Goal: Information Seeking & Learning: Learn about a topic

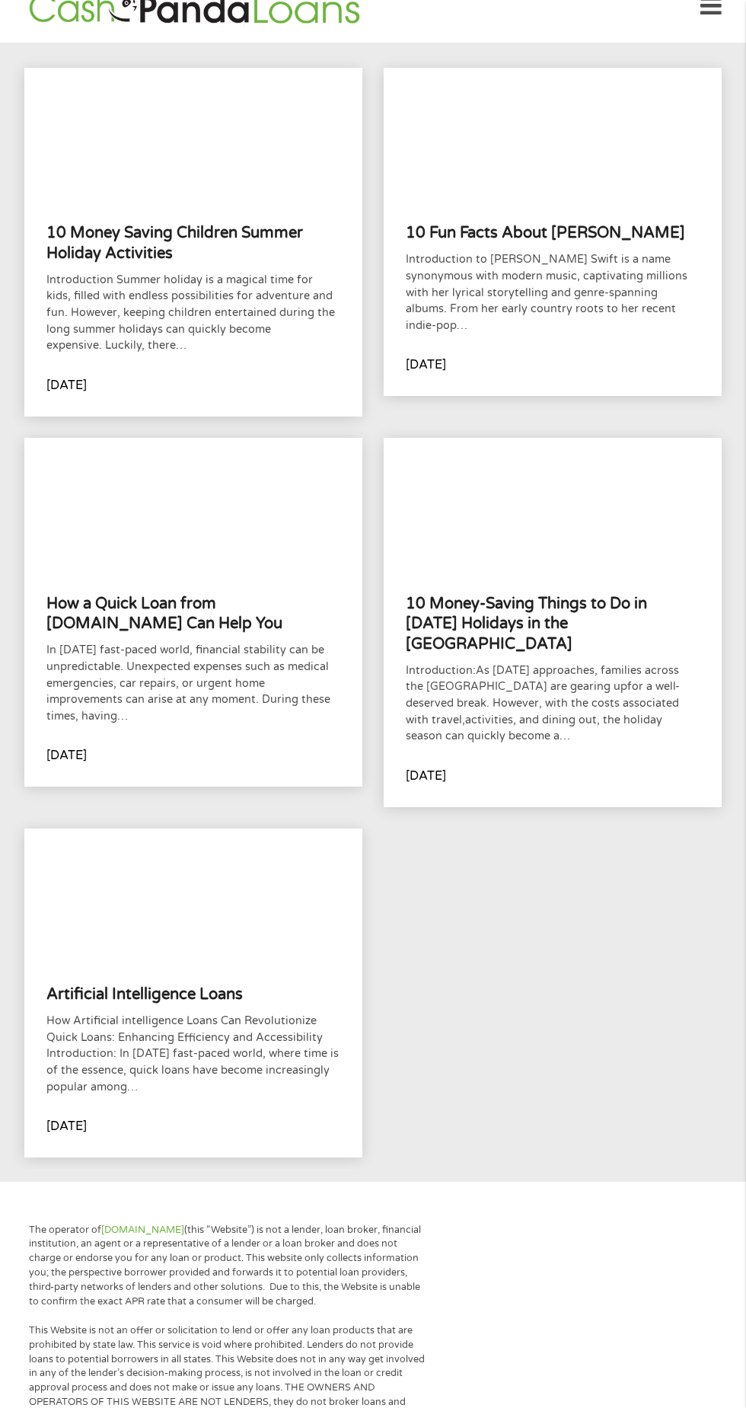
scroll to position [27, 0]
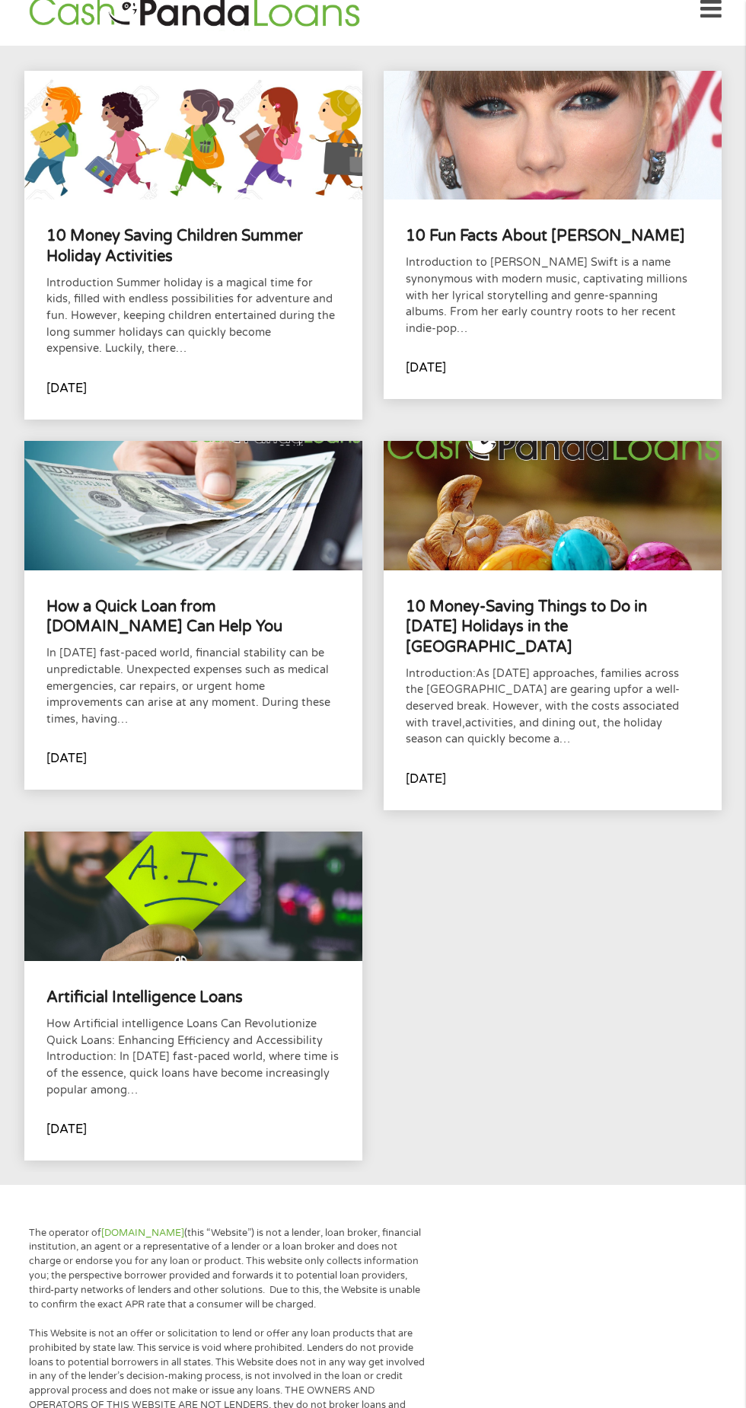
click at [285, 247] on h4 "10 Money Saving Children Summer Holiday Activities" at bounding box center [193, 246] width 294 height 40
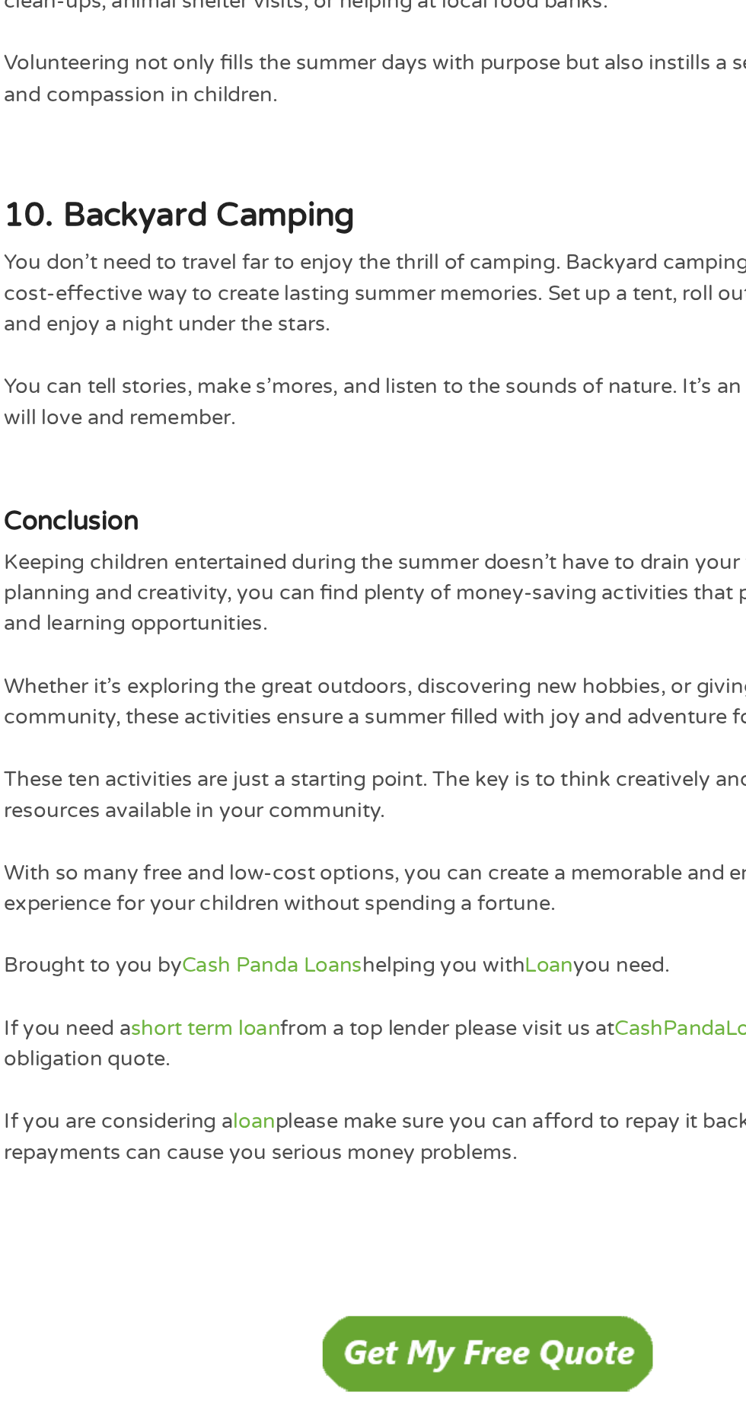
scroll to position [2297, 0]
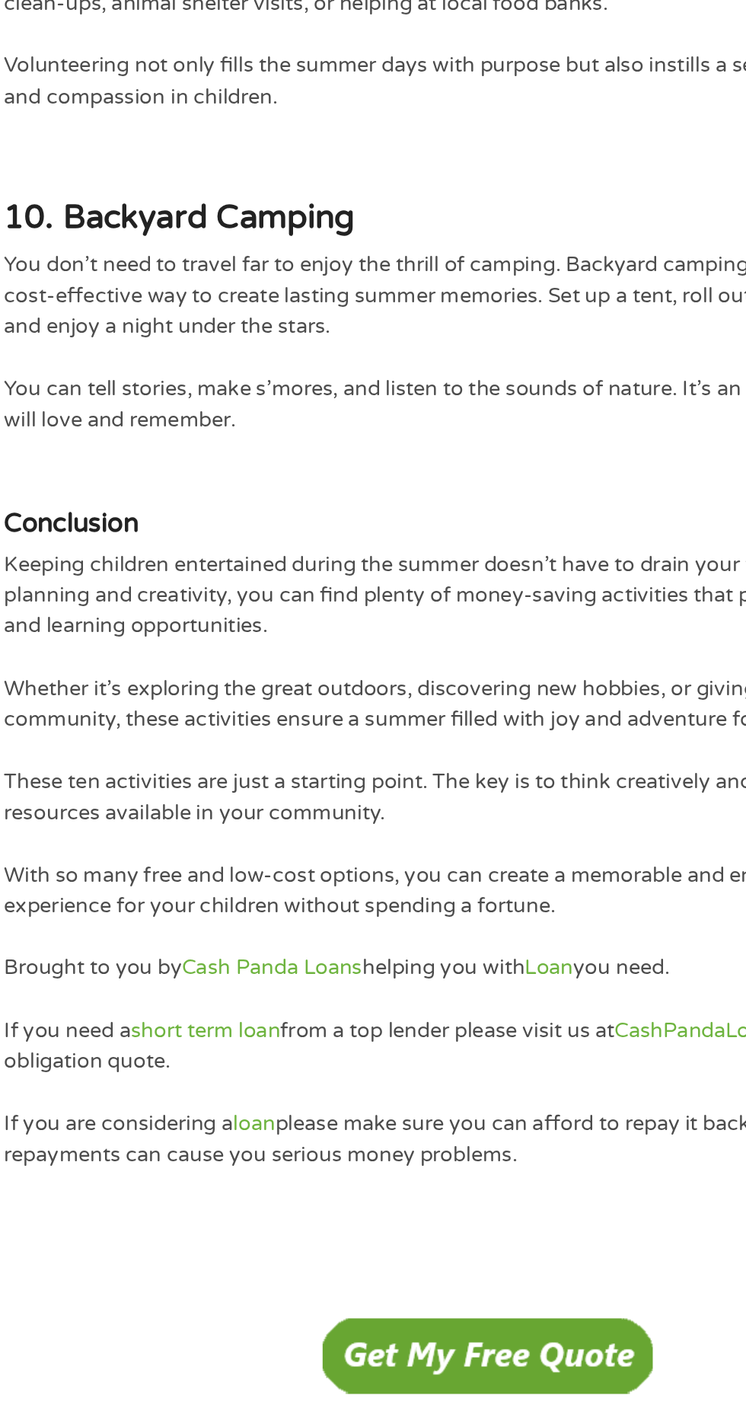
click at [472, 698] on div "9. Volunteer Opportunities Volunteering is a wonderful way for children to give…" at bounding box center [373, 647] width 576 height 846
click at [275, 1115] on img at bounding box center [373, 1105] width 196 height 45
click at [298, 1122] on img at bounding box center [373, 1105] width 196 height 45
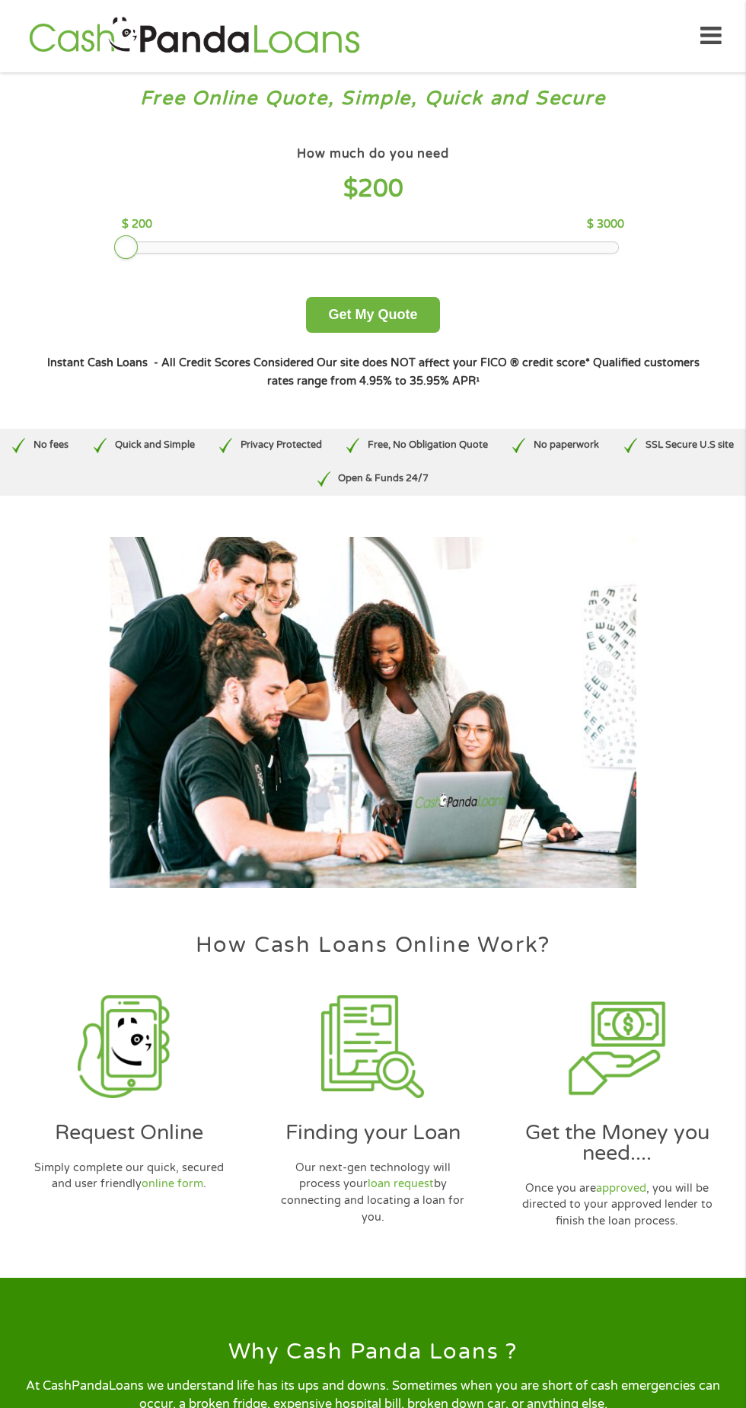
click at [177, 282] on div "How much do you need $ 200 $ 200 $ 3000 Get My Quote" at bounding box center [372, 237] width 669 height 190
click at [419, 325] on button "Get My Quote" at bounding box center [372, 315] width 133 height 36
